Goal: Transaction & Acquisition: Purchase product/service

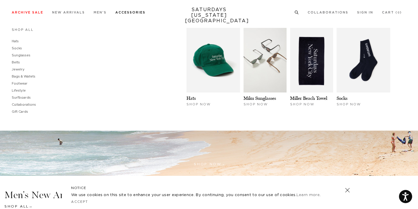
scroll to position [131, 0]
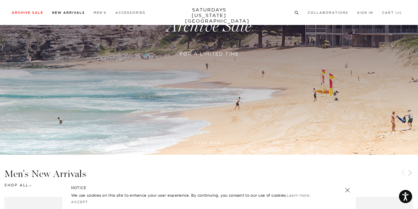
click at [68, 13] on link "New Arrivals" at bounding box center [68, 12] width 33 height 3
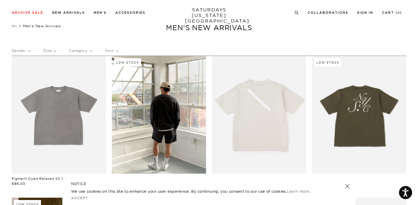
scroll to position [81, 0]
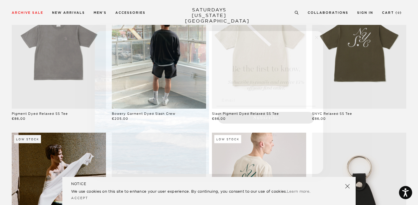
click at [317, 38] on circle "Close dialog" at bounding box center [317, 37] width 7 height 7
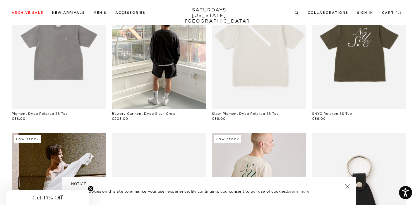
click at [350, 185] on link at bounding box center [348, 186] width 8 height 8
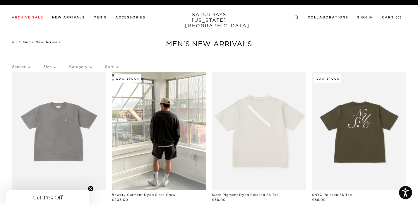
scroll to position [0, 0]
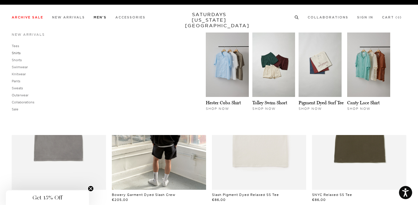
click at [17, 54] on link "Shirts" at bounding box center [16, 53] width 9 height 4
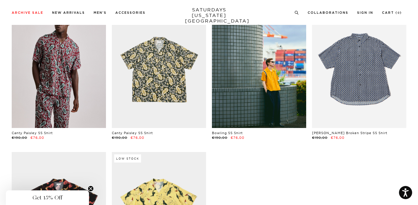
scroll to position [167, 0]
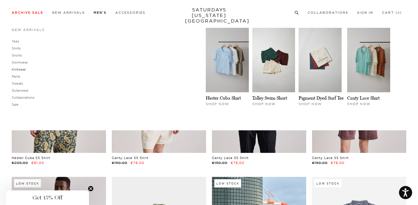
click at [23, 70] on link "Knitwear" at bounding box center [19, 69] width 14 height 4
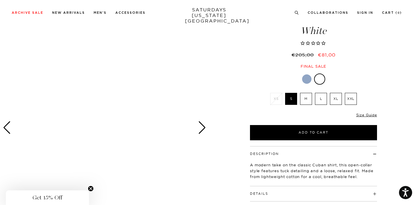
scroll to position [37, 0]
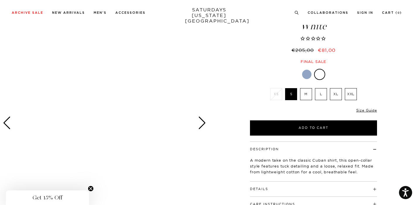
click at [206, 118] on div "Next slide" at bounding box center [202, 123] width 8 height 13
click at [202, 128] on div "Next slide" at bounding box center [202, 123] width 8 height 13
click at [69, 204] on span "Get 15% Off" at bounding box center [47, 197] width 83 height 15
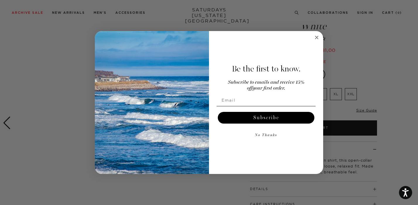
click at [316, 39] on circle "Close dialog" at bounding box center [317, 37] width 7 height 7
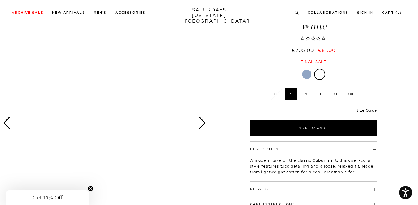
click at [198, 122] on div "Next slide" at bounding box center [202, 123] width 8 height 13
click at [90, 187] on circle "Close teaser" at bounding box center [91, 189] width 6 height 6
click at [204, 124] on div "Next slide" at bounding box center [202, 123] width 8 height 13
click at [308, 98] on label "M" at bounding box center [306, 94] width 12 height 12
click at [0, 0] on input "M" at bounding box center [0, 0] width 0 height 0
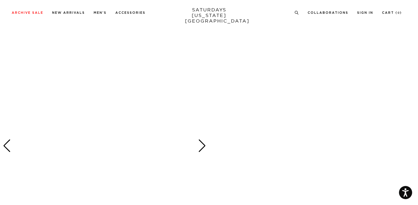
scroll to position [446, 0]
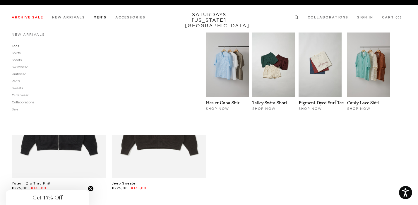
click at [17, 45] on link "Tees" at bounding box center [15, 46] width 7 height 4
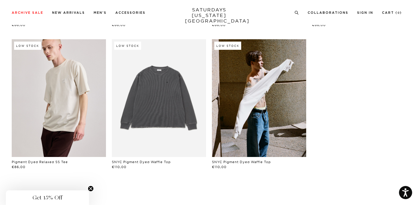
scroll to position [304, 1]
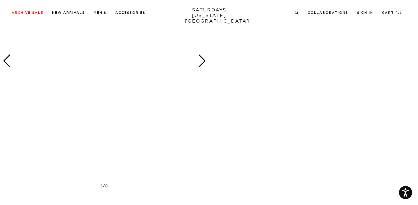
scroll to position [371, 0]
click at [201, 57] on div "Next slide" at bounding box center [202, 51] width 8 height 13
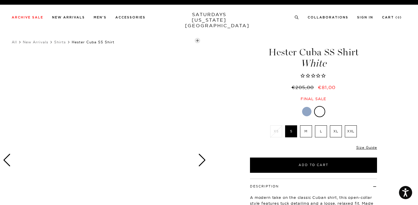
scroll to position [0, 0]
click at [305, 131] on label "M" at bounding box center [306, 131] width 12 height 12
click at [0, 0] on input "M" at bounding box center [0, 0] width 0 height 0
click at [322, 133] on label "L" at bounding box center [321, 131] width 12 height 12
click at [0, 0] on input "L" at bounding box center [0, 0] width 0 height 0
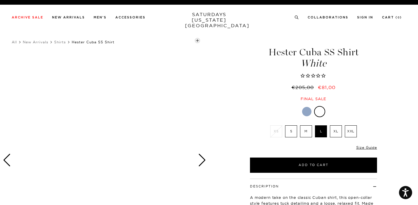
click at [304, 132] on label "M" at bounding box center [306, 131] width 12 height 12
click at [0, 0] on input "M" at bounding box center [0, 0] width 0 height 0
